Goal: Transaction & Acquisition: Purchase product/service

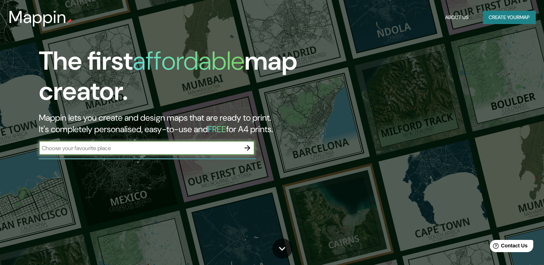
click at [124, 149] on input "text" at bounding box center [139, 148] width 201 height 8
type input "tepic"
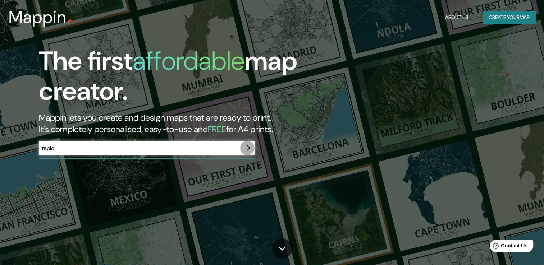
click at [248, 145] on icon "button" at bounding box center [247, 148] width 9 height 9
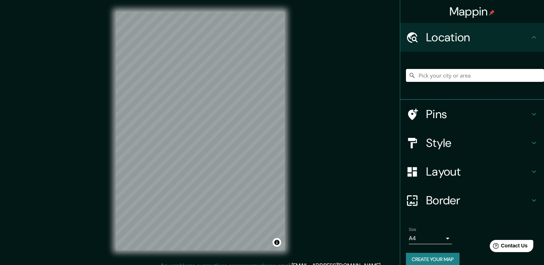
click at [444, 80] on input "Pick your city or area" at bounding box center [475, 75] width 138 height 13
type input "Tepic, [GEOGRAPHIC_DATA], [GEOGRAPHIC_DATA]"
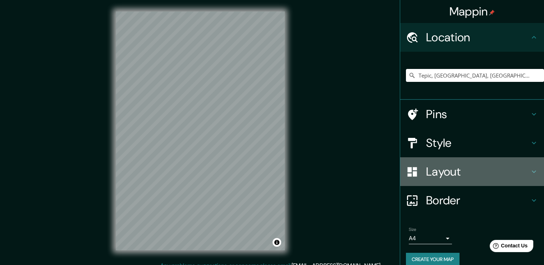
click at [521, 172] on h4 "Layout" at bounding box center [477, 172] width 103 height 14
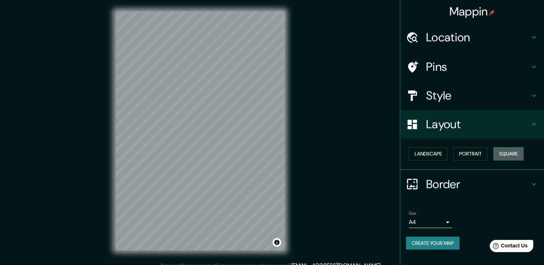
click at [508, 151] on button "Square" at bounding box center [508, 153] width 30 height 13
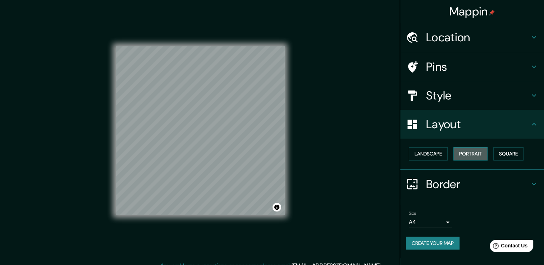
click at [481, 154] on button "Portrait" at bounding box center [470, 153] width 34 height 13
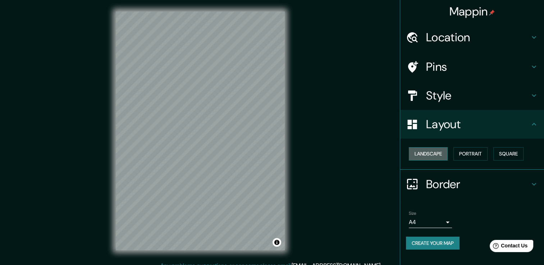
click at [442, 155] on button "Landscape" at bounding box center [428, 153] width 39 height 13
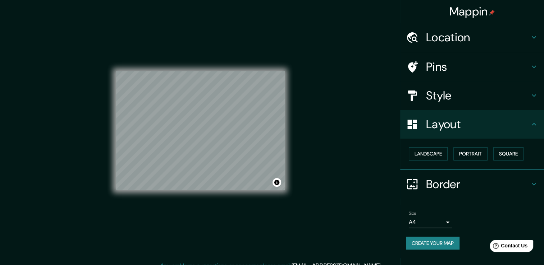
click at [446, 241] on button "Create your map" at bounding box center [433, 243] width 54 height 13
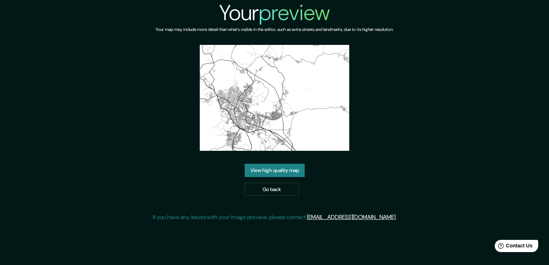
click at [284, 167] on link "View high quality map" at bounding box center [275, 170] width 60 height 13
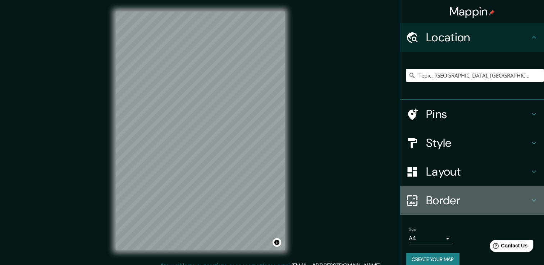
click at [533, 199] on div "Border" at bounding box center [472, 200] width 144 height 29
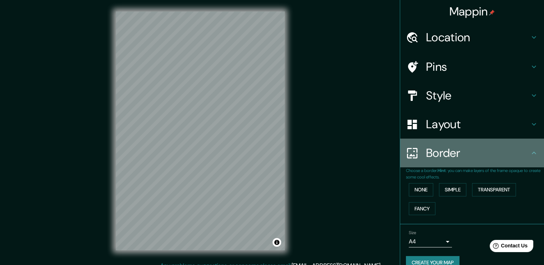
click at [530, 152] on icon at bounding box center [533, 153] width 9 height 9
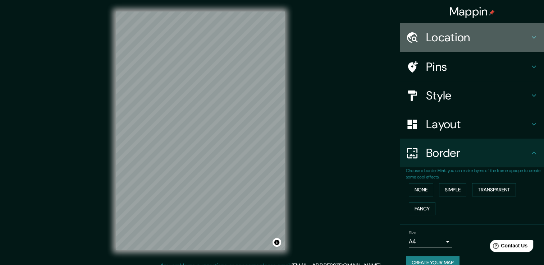
click at [531, 40] on icon at bounding box center [533, 37] width 9 height 9
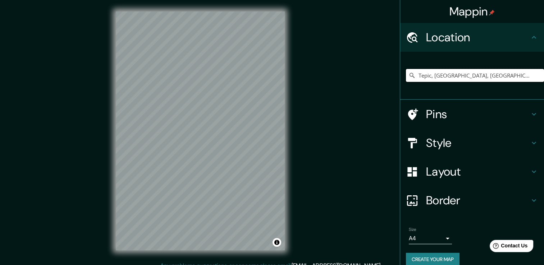
click at [463, 78] on input "Tepic, [GEOGRAPHIC_DATA], [GEOGRAPHIC_DATA]" at bounding box center [475, 75] width 138 height 13
drag, startPoint x: 471, startPoint y: 76, endPoint x: 395, endPoint y: 73, distance: 76.6
click at [400, 73] on div "Tepic, [GEOGRAPHIC_DATA], [GEOGRAPHIC_DATA]" at bounding box center [472, 76] width 144 height 48
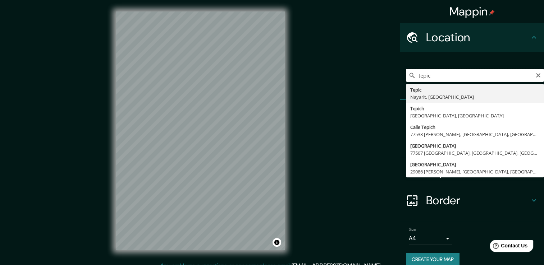
type input "Tepic, [GEOGRAPHIC_DATA], [GEOGRAPHIC_DATA]"
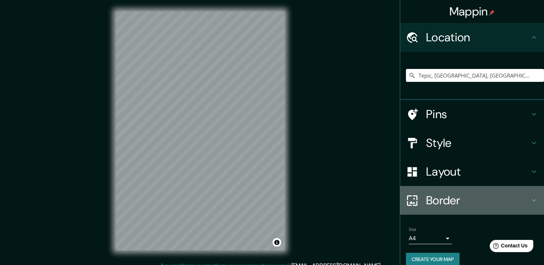
click at [529, 196] on icon at bounding box center [533, 200] width 9 height 9
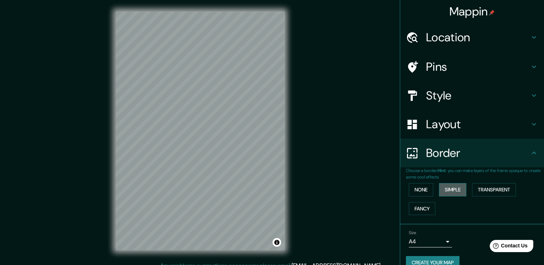
click at [458, 190] on button "Simple" at bounding box center [452, 189] width 27 height 13
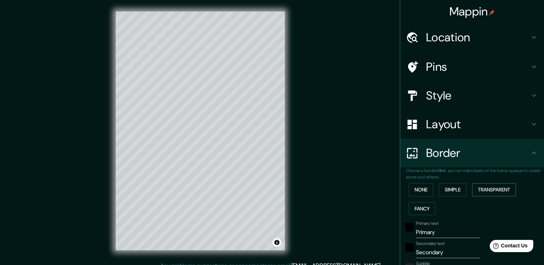
click at [475, 190] on button "Transparent" at bounding box center [494, 189] width 44 height 13
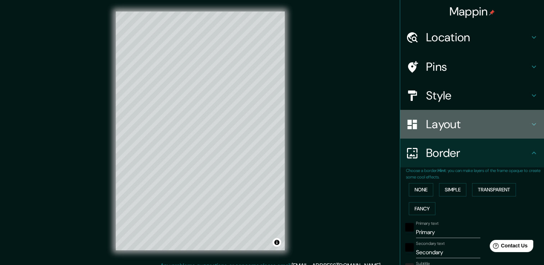
click at [531, 124] on icon at bounding box center [533, 124] width 9 height 9
type input "226"
type input "38"
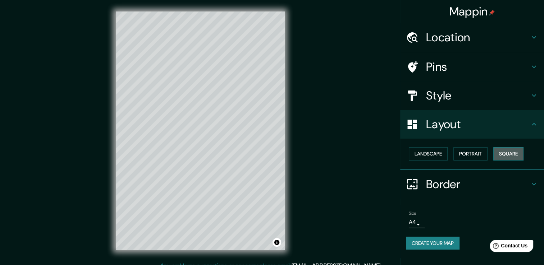
click at [517, 153] on button "Square" at bounding box center [508, 153] width 30 height 13
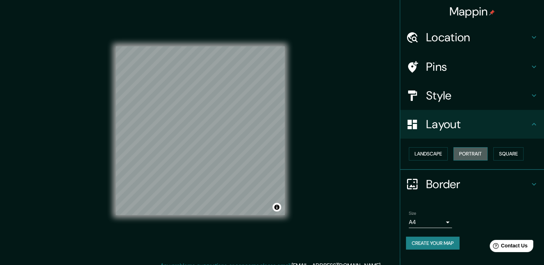
click at [486, 155] on button "Portrait" at bounding box center [470, 153] width 34 height 13
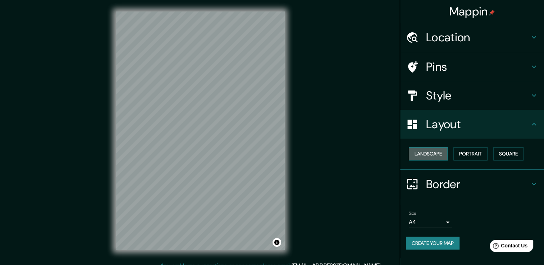
click at [438, 153] on button "Landscape" at bounding box center [428, 153] width 39 height 13
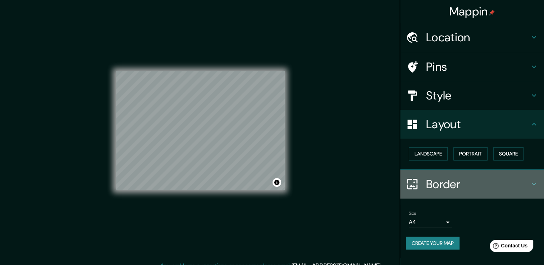
click at [530, 182] on icon at bounding box center [533, 184] width 9 height 9
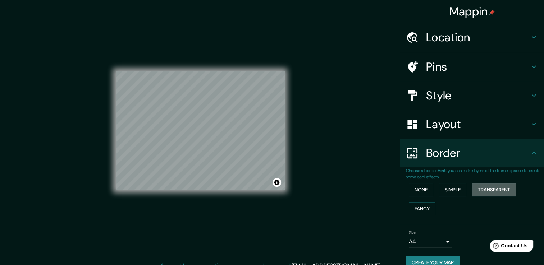
click at [497, 195] on button "Transparent" at bounding box center [494, 189] width 44 height 13
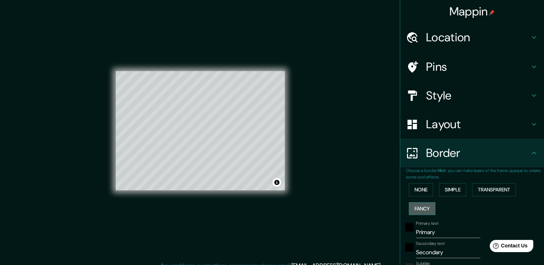
click at [418, 207] on button "Fancy" at bounding box center [422, 208] width 27 height 13
click at [479, 187] on button "Transparent" at bounding box center [494, 189] width 44 height 13
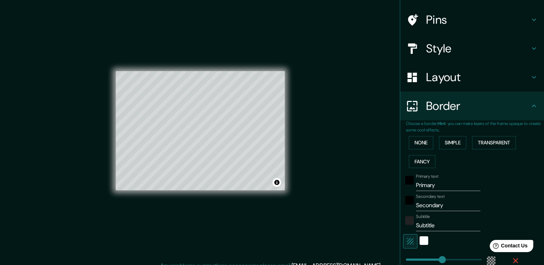
scroll to position [49, 0]
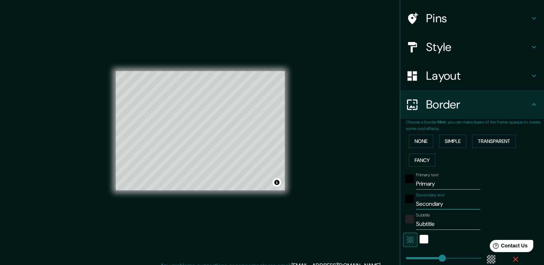
click at [424, 207] on input "Secondary" at bounding box center [448, 203] width 64 height 11
type input "T"
type input "226"
type input "38"
type input "Te"
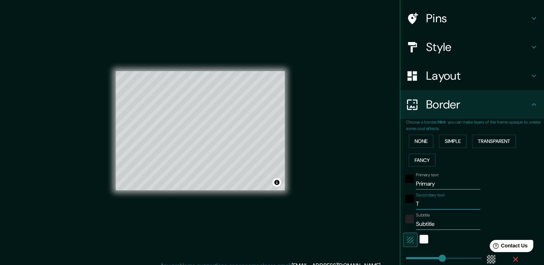
type input "226"
type input "38"
type input "Tep"
type input "226"
type input "38"
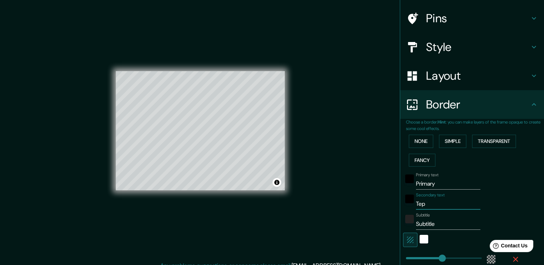
type input "Tepi"
type input "226"
type input "38"
type input "Tepic"
type input "226"
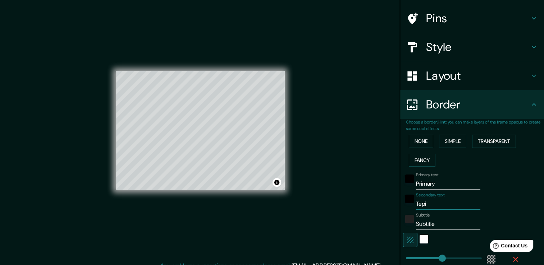
type input "38"
type input "Tepic,"
type input "226"
type input "38"
type input "Tepic,"
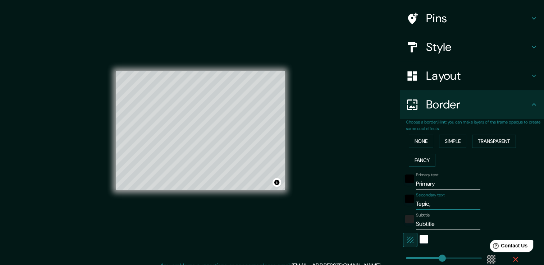
type input "226"
type input "38"
type input "Tepic, N"
type input "226"
type input "38"
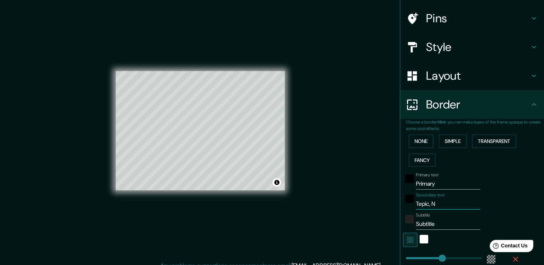
type input "Tepic, Na"
type input "226"
type input "38"
type input "Tepic, Nay"
type input "226"
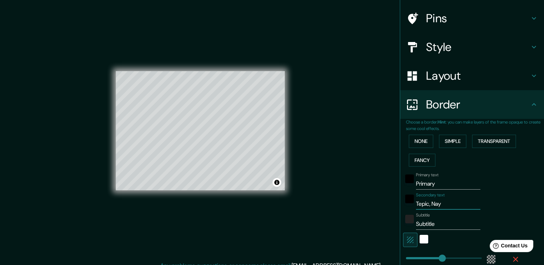
type input "38"
type input "Tepic, Naya"
type input "226"
type input "38"
type input "Tepic, Nayar"
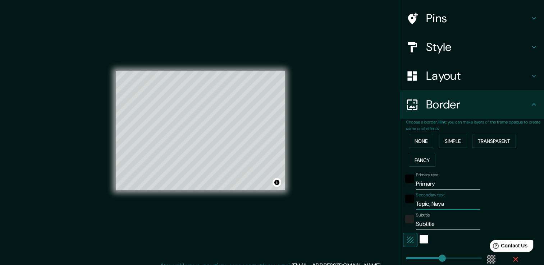
type input "226"
type input "38"
type input "Tepic, Nayari"
type input "226"
type input "38"
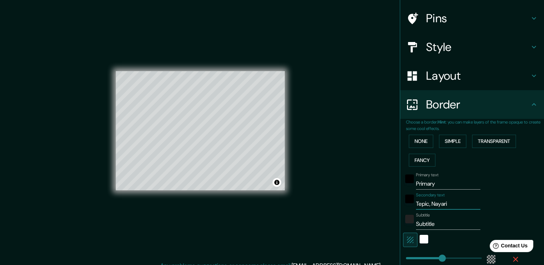
type input "Tepic, Nayarit"
type input "226"
type input "38"
click at [493, 209] on div "Primary text Primary Secondary text Tepic, Nayarit Subtitle Subtitle Add frame …" at bounding box center [463, 235] width 115 height 131
click at [450, 204] on input "Tepic, Nayarit" at bounding box center [448, 203] width 64 height 11
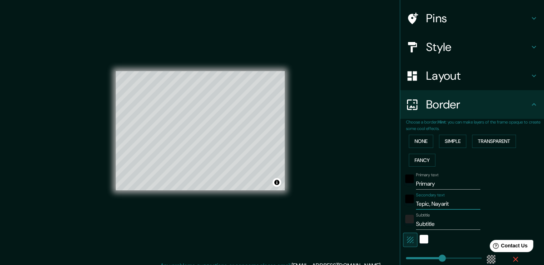
type input "Tepic, Nayari"
type input "226"
type input "38"
type input "Tepic, Nayar"
type input "226"
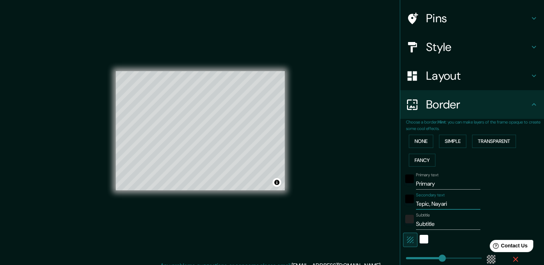
type input "38"
type input "Tepic, Naya"
type input "226"
type input "38"
type input "Tepic, Nay"
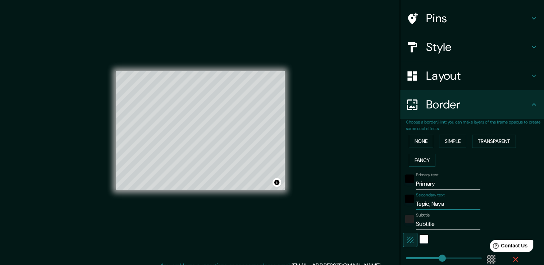
type input "226"
type input "38"
type input "Tepic, Nay"
click at [420, 183] on input "Primary" at bounding box center [448, 183] width 64 height 11
type input "226"
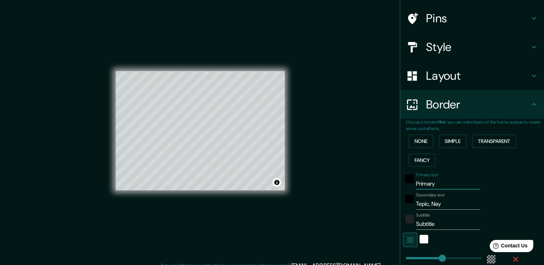
type input "38"
click at [423, 224] on input "Subtitle" at bounding box center [448, 223] width 64 height 11
type input "P"
type input "226"
type input "38"
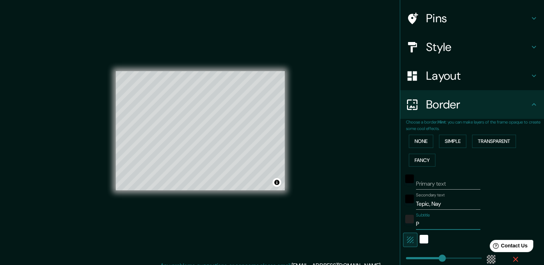
type input "Po"
type input "226"
type input "38"
type input "Pob"
type input "226"
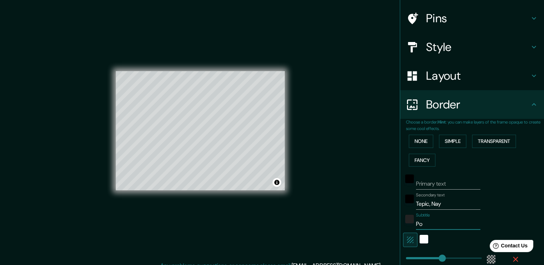
type input "38"
type input "Pobl"
type input "226"
type input "38"
type input "Pobla"
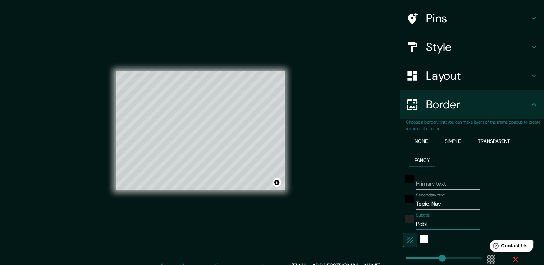
type input "226"
type input "38"
type input "Poblad"
type input "226"
type input "38"
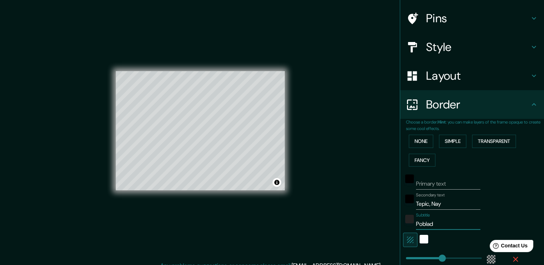
type input "Poblado"
type input "226"
type input "38"
type input "Poblad"
type input "226"
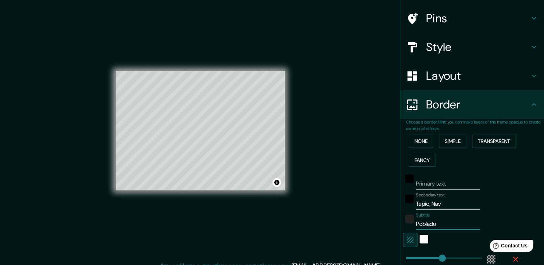
type input "38"
type input "Pobla"
type input "226"
type input "38"
type input "Pobl"
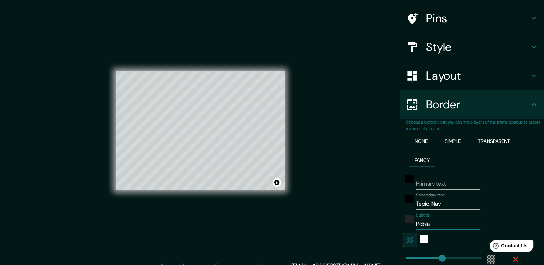
type input "226"
type input "38"
type input "Pob"
type input "226"
type input "38"
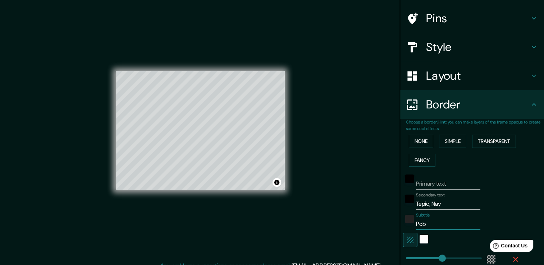
type input "Po"
type input "226"
type input "38"
type input "P"
type input "226"
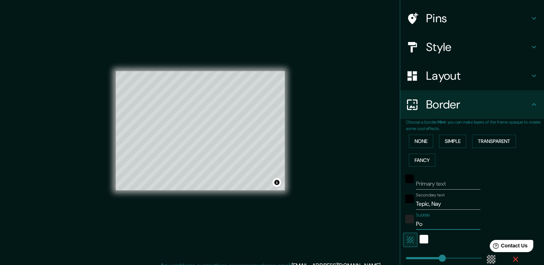
type input "38"
type input "226"
type input "38"
click at [498, 203] on div "Secondary text Tepic, Nay" at bounding box center [462, 201] width 118 height 17
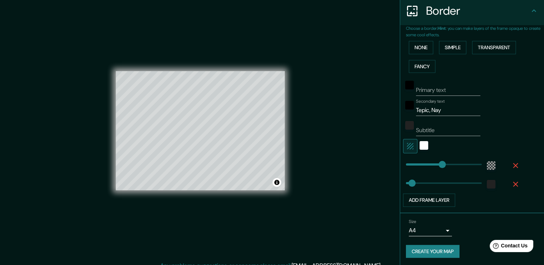
scroll to position [142, 0]
type input "83"
drag, startPoint x: 437, startPoint y: 165, endPoint x: 414, endPoint y: 164, distance: 23.0
type input "38"
type input "255"
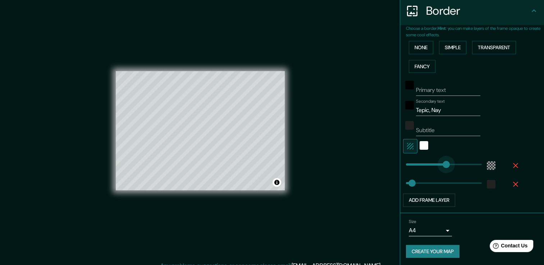
drag, startPoint x: 414, startPoint y: 164, endPoint x: 441, endPoint y: 166, distance: 27.7
type input "38"
type input "86"
drag, startPoint x: 441, startPoint y: 166, endPoint x: 414, endPoint y: 163, distance: 27.5
type input "38"
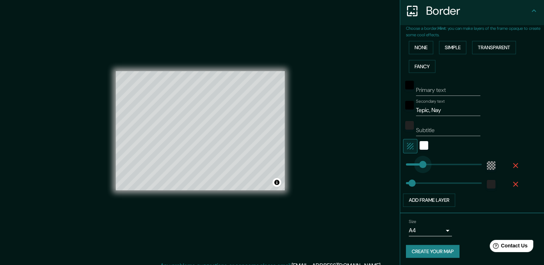
type input "101"
drag, startPoint x: 410, startPoint y: 163, endPoint x: 416, endPoint y: 163, distance: 6.8
click at [157, 133] on div at bounding box center [157, 134] width 6 height 6
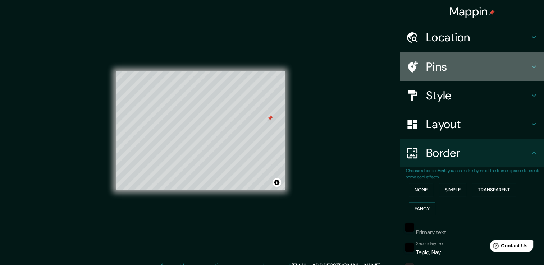
click at [531, 66] on icon at bounding box center [533, 67] width 4 height 3
type input "38"
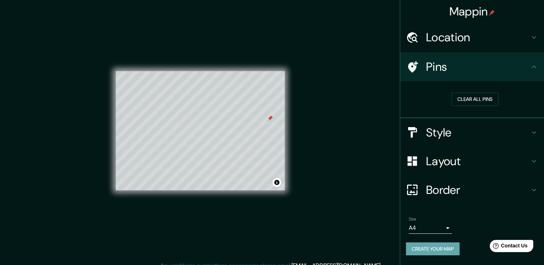
click at [436, 246] on button "Create your map" at bounding box center [433, 249] width 54 height 13
click at [443, 251] on button "Create your map" at bounding box center [433, 249] width 54 height 13
click at [433, 248] on button "Create your map" at bounding box center [433, 249] width 54 height 13
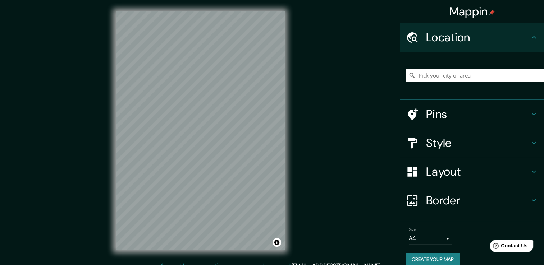
click at [429, 74] on input "Pick your city or area" at bounding box center [475, 75] width 138 height 13
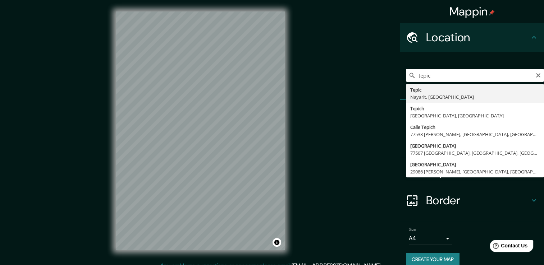
type input "Tepic, [GEOGRAPHIC_DATA], [GEOGRAPHIC_DATA]"
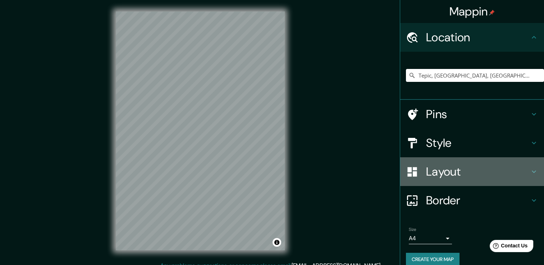
click at [529, 170] on icon at bounding box center [533, 171] width 9 height 9
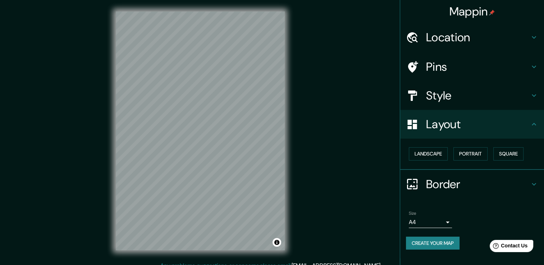
click at [434, 160] on div "Landscape Portrait Square" at bounding box center [475, 153] width 138 height 19
click at [432, 155] on button "Landscape" at bounding box center [428, 153] width 39 height 13
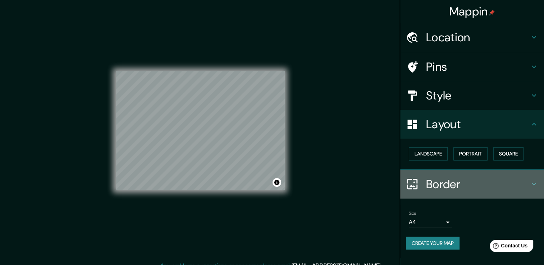
click at [532, 185] on icon at bounding box center [533, 184] width 9 height 9
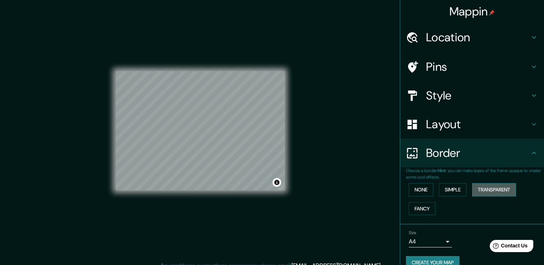
click at [478, 192] on button "Transparent" at bounding box center [494, 189] width 44 height 13
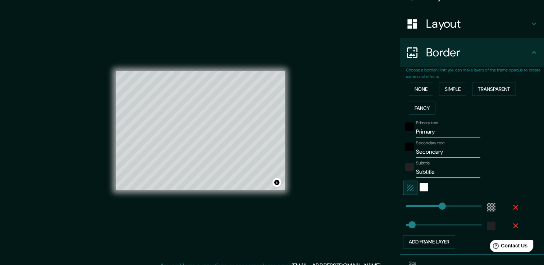
scroll to position [101, 0]
type input "112"
drag, startPoint x: 434, startPoint y: 206, endPoint x: 418, endPoint y: 205, distance: 15.9
type input "38"
type input "88"
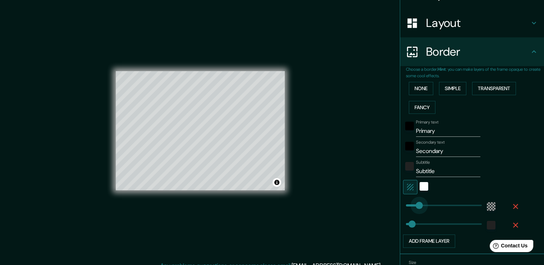
drag, startPoint x: 418, startPoint y: 205, endPoint x: 414, endPoint y: 206, distance: 4.1
type input "38"
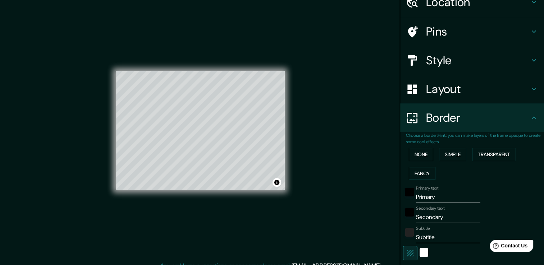
scroll to position [34, 0]
drag, startPoint x: 287, startPoint y: 133, endPoint x: 272, endPoint y: 123, distance: 18.6
click at [272, 123] on div at bounding box center [274, 120] width 6 height 6
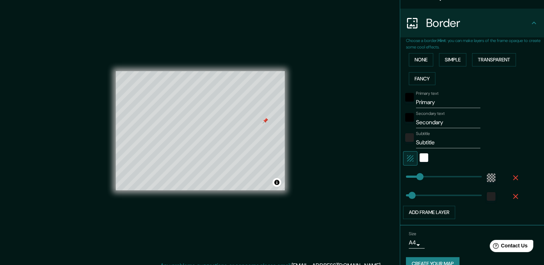
scroll to position [130, 0]
click at [434, 121] on input "Secondary" at bounding box center [448, 121] width 64 height 11
type input "T"
type input "38"
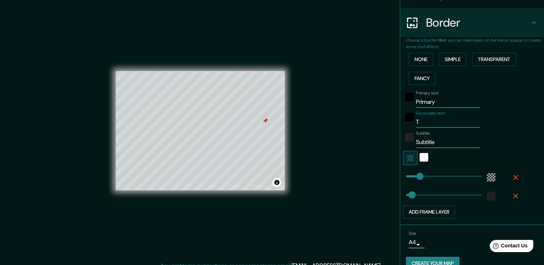
type input "Te"
type input "38"
type input "Tep"
type input "38"
type input "Tepi"
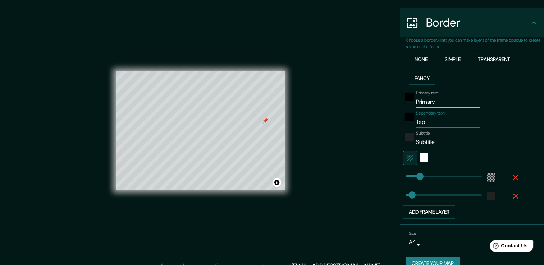
type input "38"
type input "Tepic"
type input "38"
type input "Tepic"
type input "38"
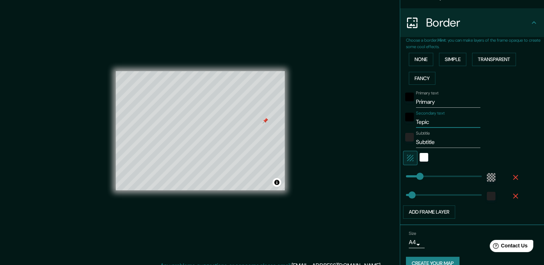
type input "Tepic"
type input "38"
type input "Tepic,"
type input "38"
type input "Tepic,"
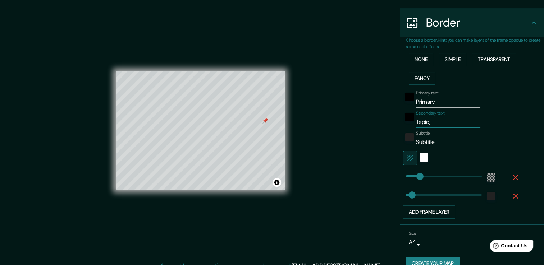
type input "38"
type input "Tepic, N"
type input "38"
type input "Tepic, Na"
type input "38"
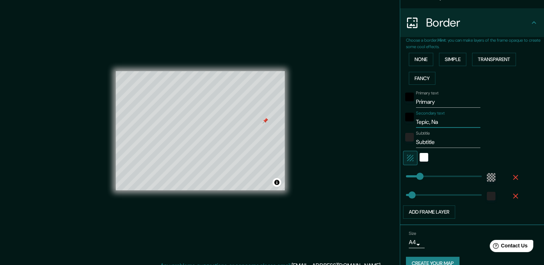
type input "Tepic, Nay"
type input "38"
type input "Tepic, Nay"
click at [423, 104] on input "Primary" at bounding box center [448, 101] width 64 height 11
type input "38"
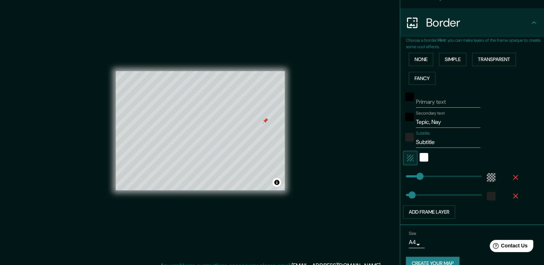
type input "38"
click at [421, 144] on input "Subtitle" at bounding box center [448, 142] width 64 height 11
click at [433, 258] on button "Create your map" at bounding box center [433, 263] width 54 height 13
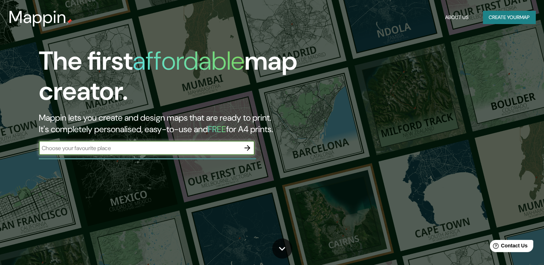
click at [200, 147] on input "text" at bounding box center [139, 148] width 201 height 8
type input "tepic"
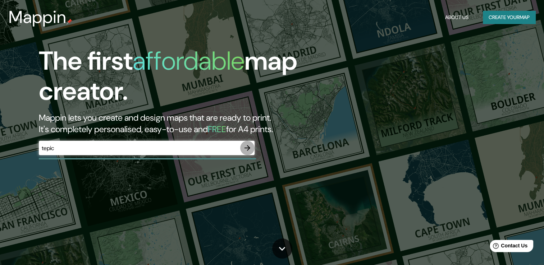
click at [246, 151] on icon "button" at bounding box center [247, 148] width 9 height 9
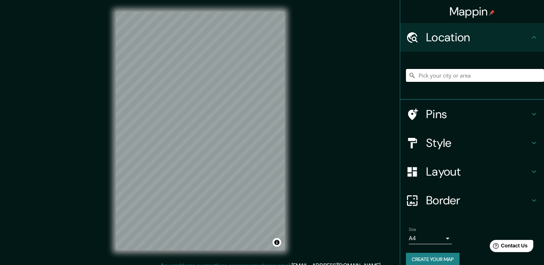
click at [438, 78] on input "Pick your city or area" at bounding box center [475, 75] width 138 height 13
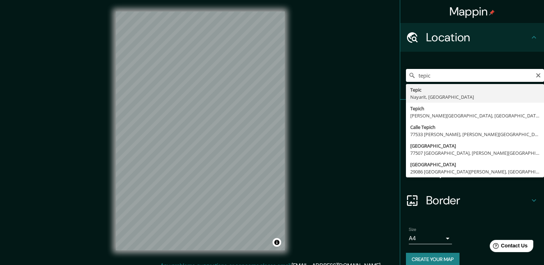
type input "Tepic, [GEOGRAPHIC_DATA], [GEOGRAPHIC_DATA]"
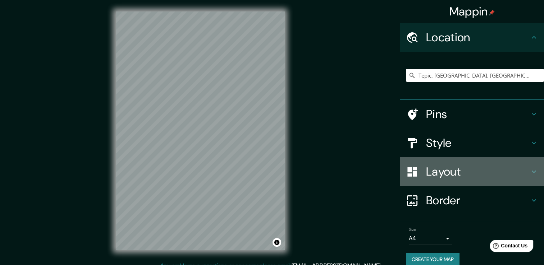
click at [530, 171] on icon at bounding box center [533, 171] width 9 height 9
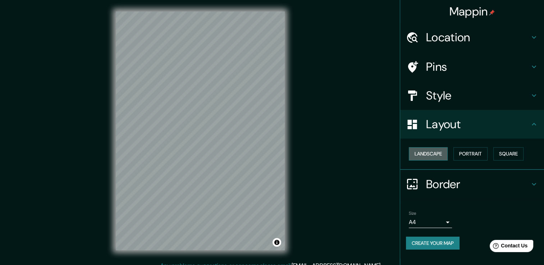
click at [441, 154] on button "Landscape" at bounding box center [428, 153] width 39 height 13
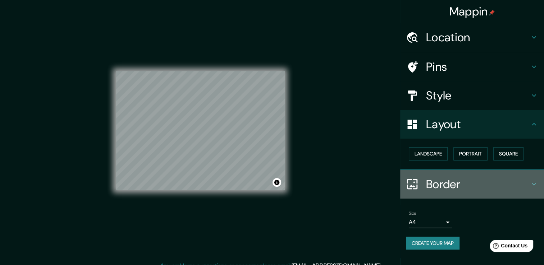
click at [530, 185] on icon at bounding box center [533, 184] width 9 height 9
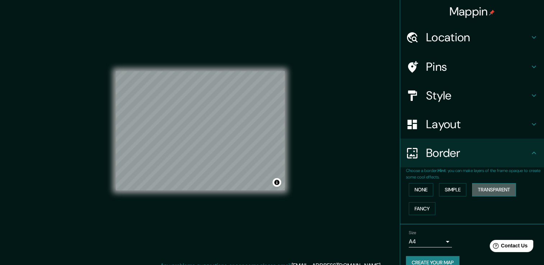
click at [484, 192] on button "Transparent" at bounding box center [494, 189] width 44 height 13
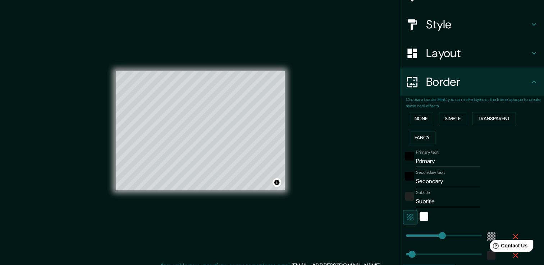
scroll to position [72, 0]
type input "77"
drag, startPoint x: 438, startPoint y: 231, endPoint x: 412, endPoint y: 231, distance: 25.2
type input "38"
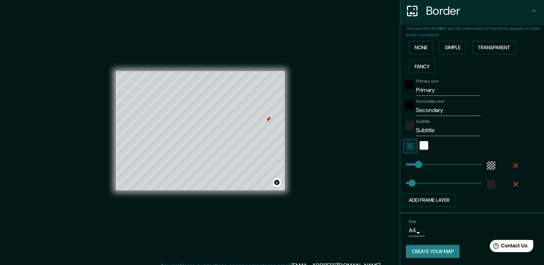
click at [428, 109] on input "Secondary" at bounding box center [448, 110] width 64 height 11
type input "T"
type input "38"
type input "Te"
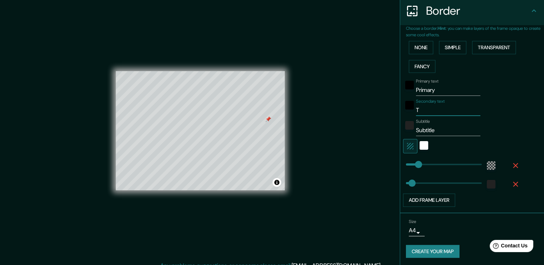
type input "38"
type input "Tep"
type input "38"
type input "Tepi"
type input "38"
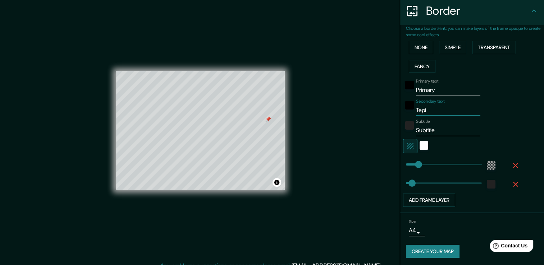
type input "Tepic"
type input "38"
type input "Tepic,"
type input "38"
type input "Tepic,"
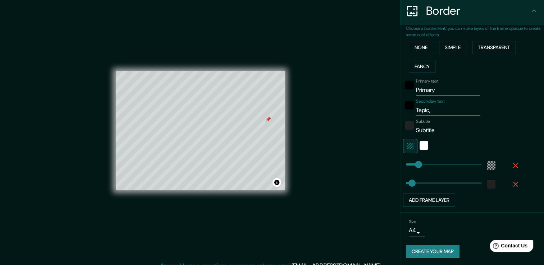
type input "38"
type input "Tepic, N"
type input "38"
type input "Tepic, Na"
type input "38"
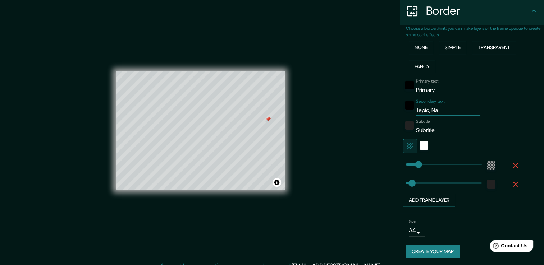
type input "Tepic, Nay"
type input "38"
type input "Tepic, Nay"
click at [423, 90] on input "Primary" at bounding box center [448, 89] width 64 height 11
type input "38"
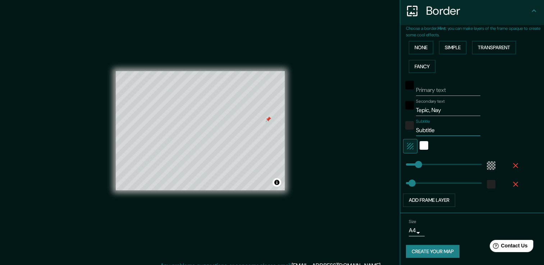
click at [423, 132] on input "Subtitle" at bounding box center [448, 130] width 64 height 11
type input "M"
type input "38"
type input "Ma"
type input "38"
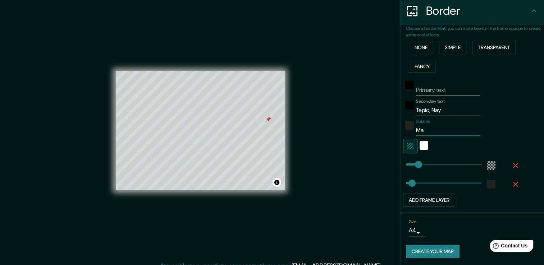
type input "Map"
type input "38"
type input "Mapa"
type input "38"
type input "Mapa"
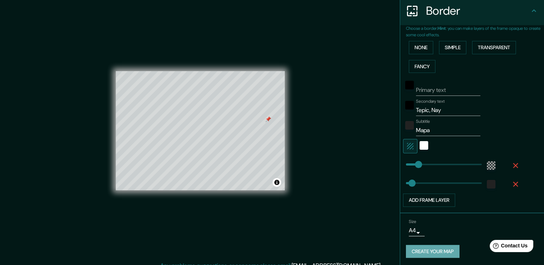
click at [433, 245] on button "Create your map" at bounding box center [433, 251] width 54 height 13
click at [430, 251] on button "Create your map" at bounding box center [433, 251] width 54 height 13
type input "38"
click at [428, 249] on button "Create your map" at bounding box center [433, 251] width 54 height 13
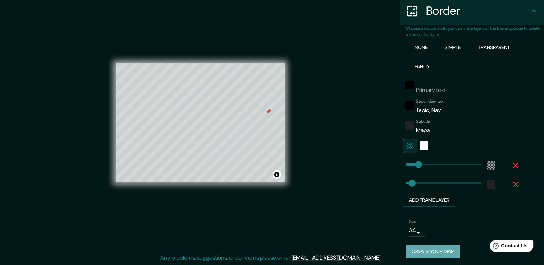
click at [432, 248] on button "Create your map" at bounding box center [433, 251] width 54 height 13
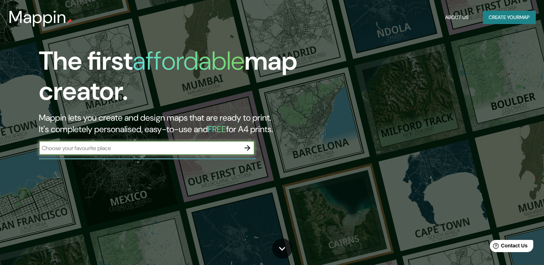
type input "e"
type input "tepic"
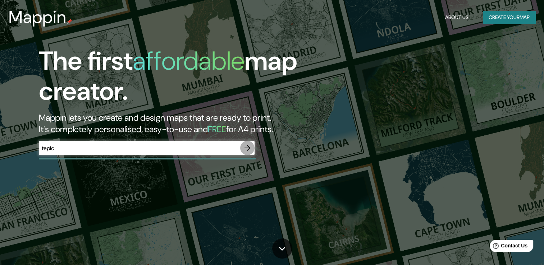
click at [248, 146] on icon "button" at bounding box center [247, 148] width 6 height 6
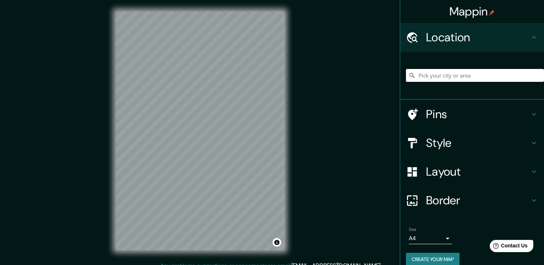
click at [424, 77] on input "Pick your city or area" at bounding box center [475, 75] width 138 height 13
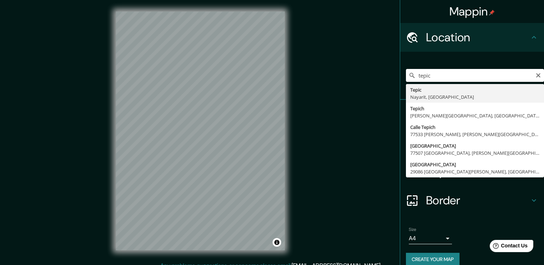
type input "Tepic, [GEOGRAPHIC_DATA], [GEOGRAPHIC_DATA]"
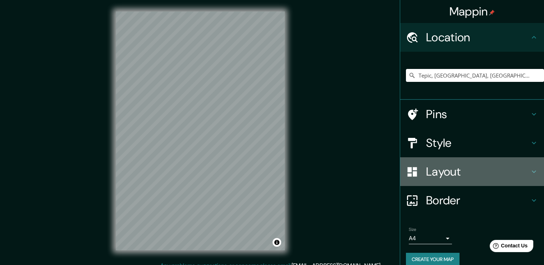
click at [529, 171] on icon at bounding box center [533, 171] width 9 height 9
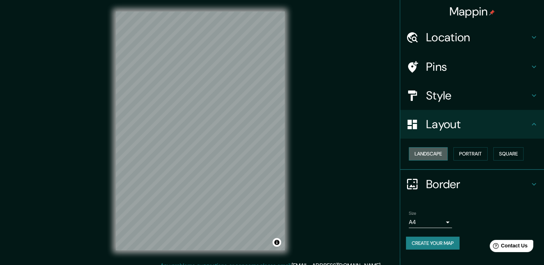
click at [431, 153] on button "Landscape" at bounding box center [428, 153] width 39 height 13
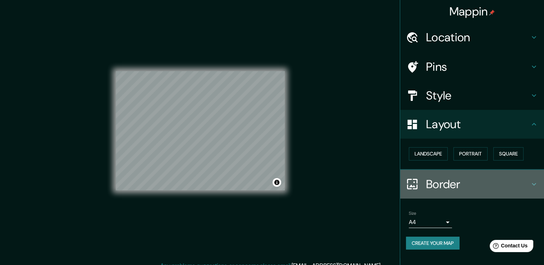
click at [535, 183] on icon at bounding box center [533, 184] width 4 height 3
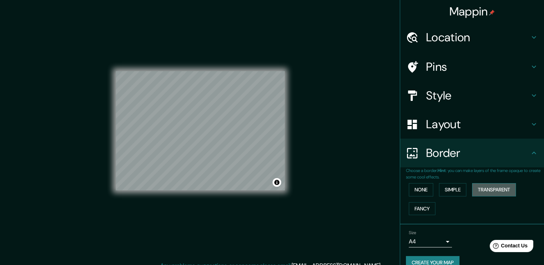
click at [493, 187] on button "Transparent" at bounding box center [494, 189] width 44 height 13
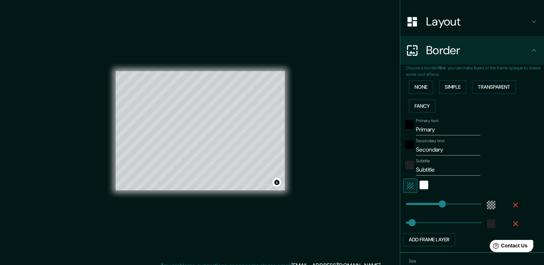
scroll to position [109, 0]
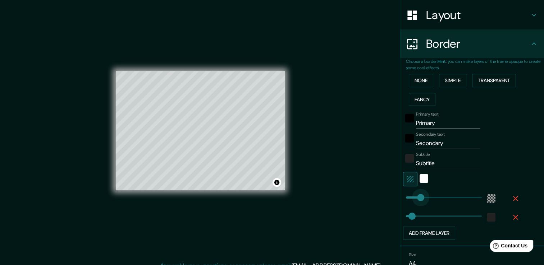
type input "68"
drag, startPoint x: 434, startPoint y: 198, endPoint x: 412, endPoint y: 195, distance: 21.7
click at [415, 195] on span at bounding box center [418, 197] width 7 height 7
type input "38"
click at [426, 144] on input "Secondary" at bounding box center [448, 143] width 64 height 11
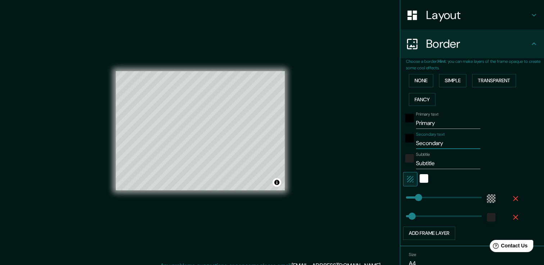
type input "T"
type input "38"
type input "Te"
type input "38"
type input "Tep"
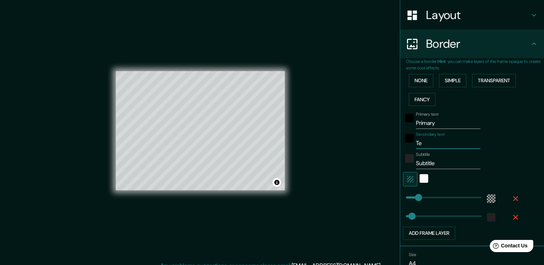
type input "38"
type input "Tepi"
type input "38"
type input "Tepic"
type input "38"
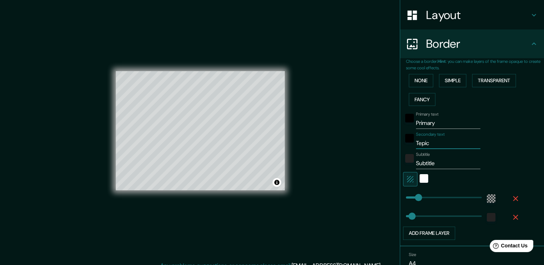
type input "Tepic,"
type input "38"
type input "Tepic,"
type input "38"
type input "Tepic, N"
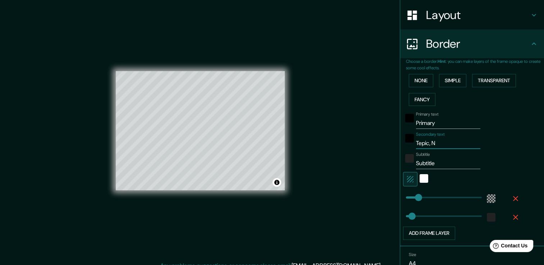
type input "38"
type input "Tepic, Na"
type input "38"
type input "Tepic, Nay"
type input "38"
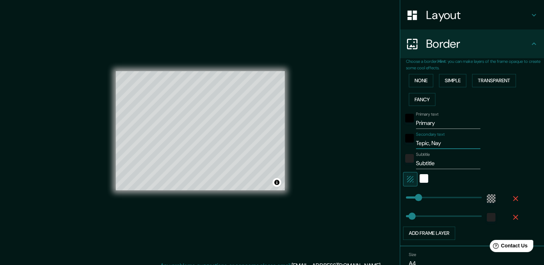
type input "Tepic, Nay"
click at [420, 163] on input "Subtitle" at bounding box center [448, 163] width 64 height 11
type input "M"
type input "38"
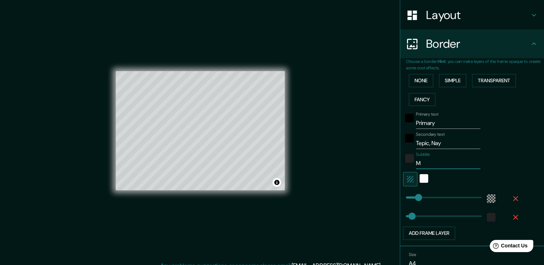
type input "Ma"
type input "38"
type input "Map"
type input "38"
type input "Mapa"
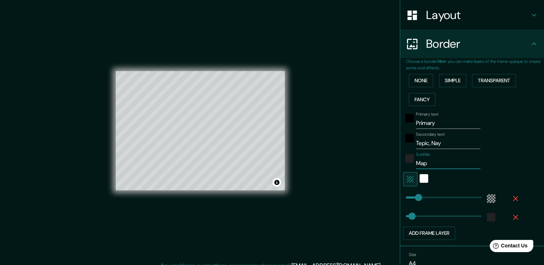
type input "38"
type input "Mapa"
click at [513, 172] on div at bounding box center [462, 179] width 118 height 14
click at [420, 124] on input "Primary" at bounding box center [448, 122] width 64 height 11
type input "38"
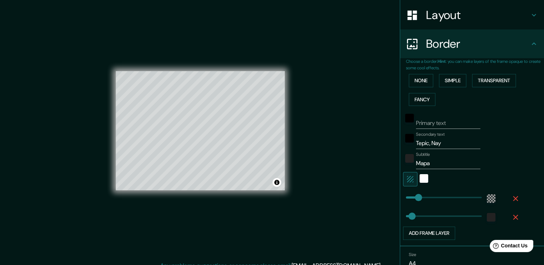
click at [515, 155] on div "Primary text Secondary text Tepic, Nay Subtitle Mapa Add frame layer" at bounding box center [475, 174] width 138 height 131
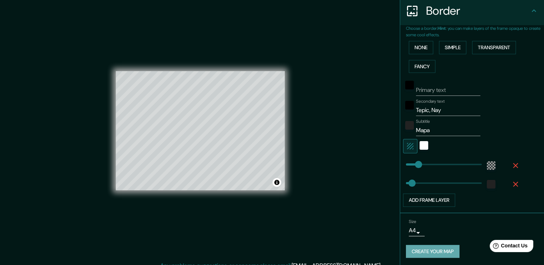
click at [432, 245] on button "Create your map" at bounding box center [433, 251] width 54 height 13
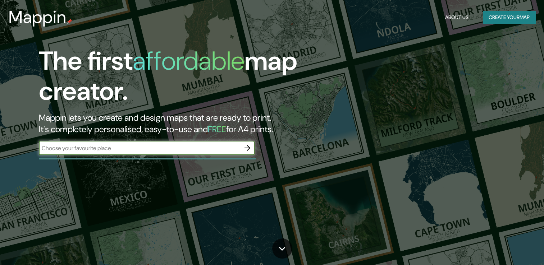
click at [177, 151] on input "text" at bounding box center [139, 148] width 201 height 8
type input "[GEOGRAPHIC_DATA]"
click at [249, 147] on icon "button" at bounding box center [247, 148] width 9 height 9
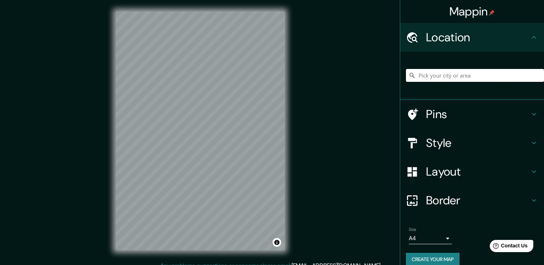
click at [444, 73] on input "Pick your city or area" at bounding box center [475, 75] width 138 height 13
type input "Tepic, [GEOGRAPHIC_DATA], [GEOGRAPHIC_DATA]"
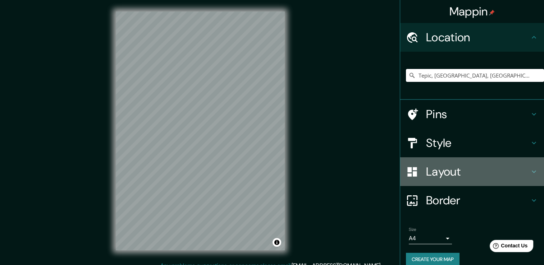
click at [531, 172] on icon at bounding box center [533, 172] width 4 height 3
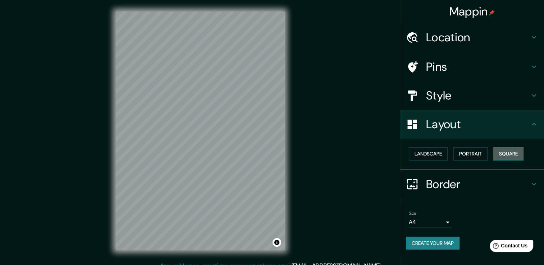
click at [503, 154] on button "Square" at bounding box center [508, 153] width 30 height 13
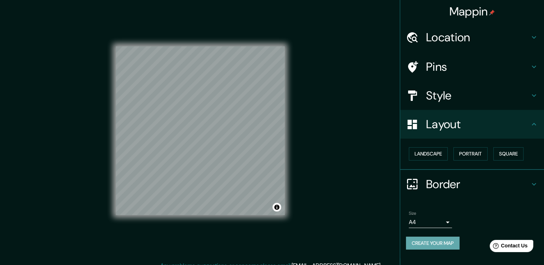
click at [431, 241] on button "Create your map" at bounding box center [433, 243] width 54 height 13
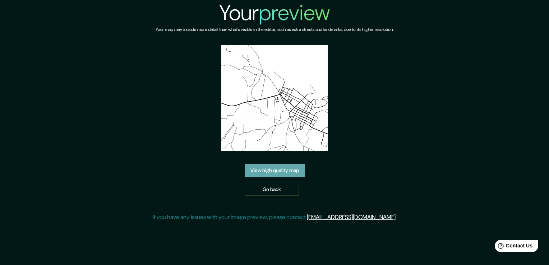
click at [279, 172] on link "View high quality map" at bounding box center [275, 170] width 60 height 13
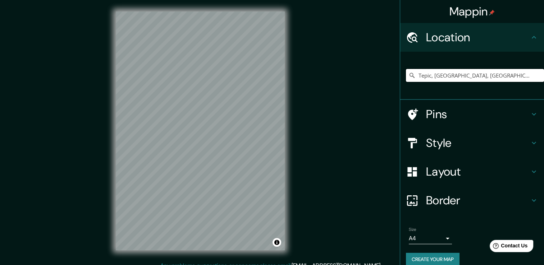
click at [431, 72] on input "Tepic, Nayarit, México" at bounding box center [475, 75] width 138 height 13
click at [493, 74] on input "Tepic, Nayarit, México" at bounding box center [475, 75] width 138 height 13
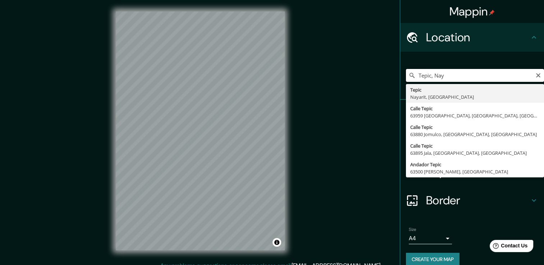
type input "Tepic, Nayarit, México"
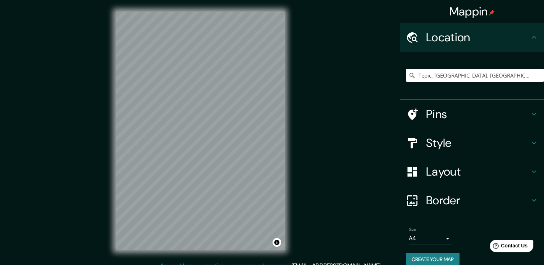
click at [82, 191] on div "Mappin Location Tepic, Nayarit, México Tepic Nayarit, México Calle Tepic 63959 …" at bounding box center [272, 136] width 544 height 273
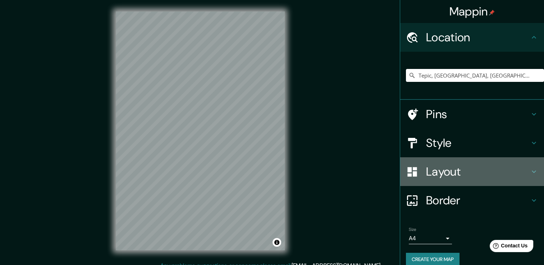
click at [529, 173] on icon at bounding box center [533, 171] width 9 height 9
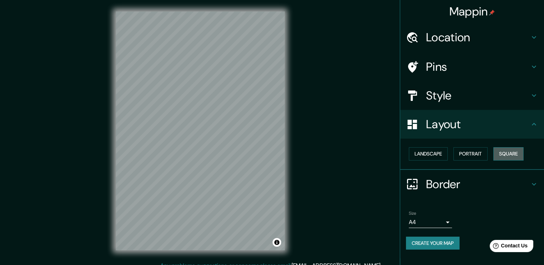
click at [509, 155] on button "Square" at bounding box center [508, 153] width 30 height 13
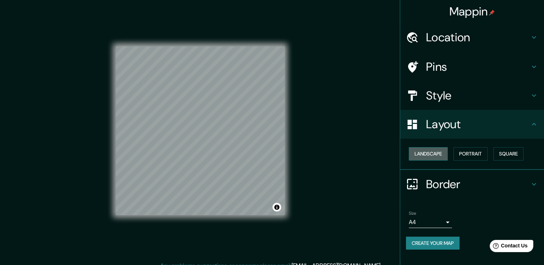
click at [436, 154] on button "Landscape" at bounding box center [428, 153] width 39 height 13
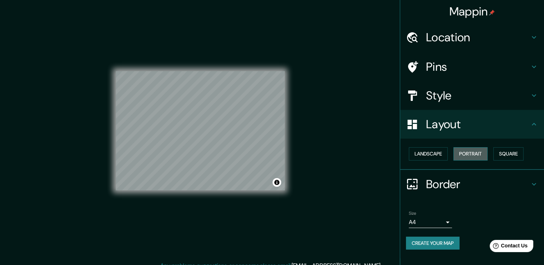
click at [465, 154] on button "Portrait" at bounding box center [470, 153] width 34 height 13
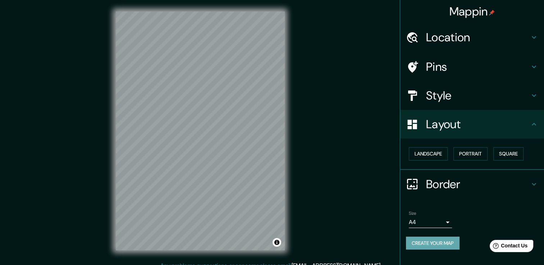
click at [424, 245] on button "Create your map" at bounding box center [433, 243] width 54 height 13
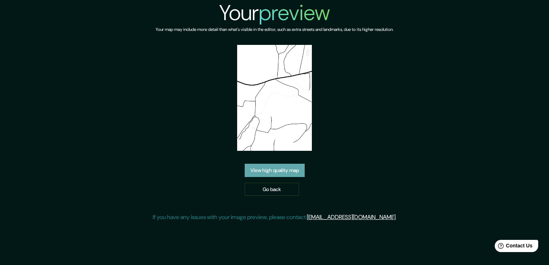
click at [282, 168] on link "View high quality map" at bounding box center [275, 170] width 60 height 13
